Goal: Transaction & Acquisition: Purchase product/service

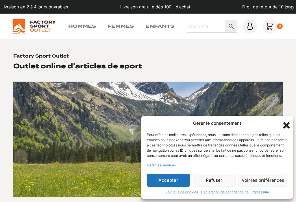
click at [212, 179] on button "Refuser" at bounding box center [214, 179] width 43 height 13
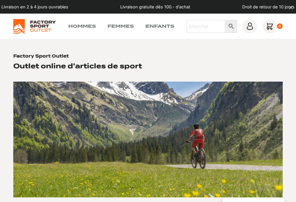
click at [118, 24] on link "Femmes" at bounding box center [121, 26] width 26 height 7
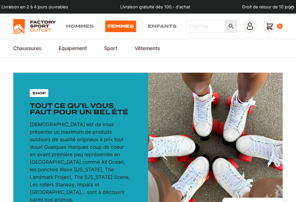
click at [0, 0] on link "Pantalons de Randonnée" at bounding box center [0, 0] width 0 height 0
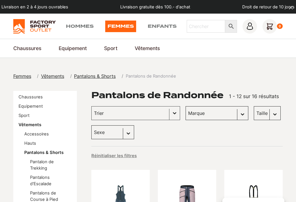
click at [116, 134] on select "Sexe Femmes (15) Hommes (1)" at bounding box center [112, 132] width 43 height 14
select select "femmes"
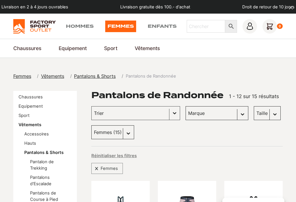
select select "femmes"
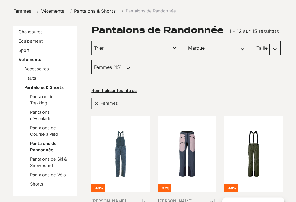
scroll to position [65, 0]
click at [40, 96] on link "Pantalon de Trekking" at bounding box center [42, 100] width 24 height 12
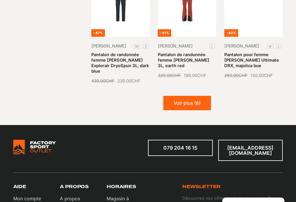
scroll to position [599, 0]
